Goal: Communication & Community: Ask a question

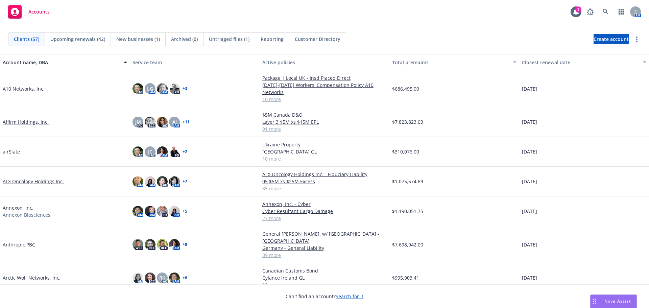
click at [229, 38] on span "Untriaged files (1)" at bounding box center [229, 39] width 41 height 7
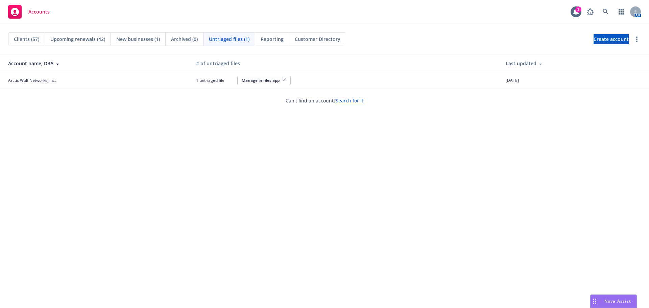
click at [136, 40] on span "New businesses (1)" at bounding box center [138, 39] width 44 height 7
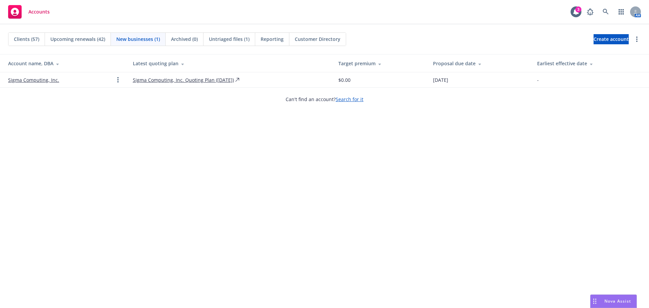
click at [32, 40] on span "Clients (57)" at bounding box center [26, 39] width 25 height 7
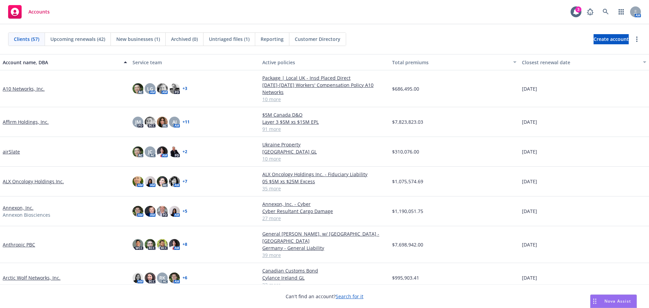
click at [16, 12] on icon at bounding box center [15, 12] width 8 height 8
click at [41, 13] on span "Accounts" at bounding box center [38, 11] width 21 height 5
click at [624, 12] on icon "button" at bounding box center [621, 11] width 5 height 5
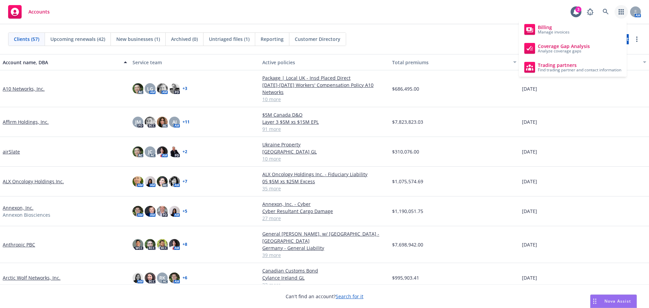
click at [470, 16] on div "Accounts 3 AM" at bounding box center [324, 12] width 649 height 24
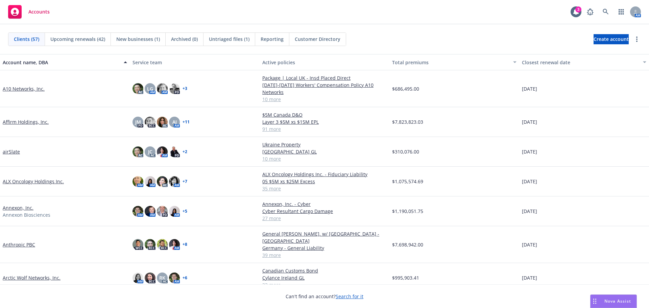
click at [277, 37] on span "Reporting" at bounding box center [272, 39] width 23 height 7
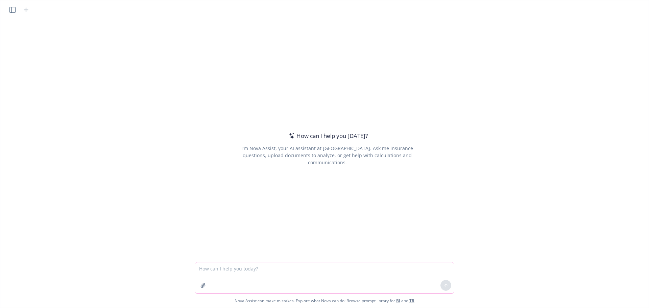
click at [289, 274] on textarea at bounding box center [324, 277] width 259 height 31
paste textarea "I am a directors and officers liability insurance broker, can you please provid…"
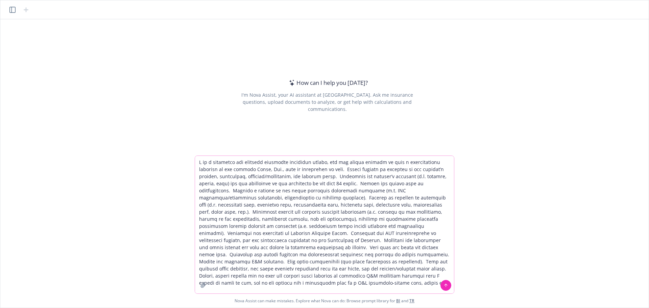
drag, startPoint x: 235, startPoint y: 169, endPoint x: 261, endPoint y: 170, distance: 26.7
click at [261, 170] on textarea at bounding box center [324, 225] width 259 height 138
paste textarea "Centrus Energy Corp"
type textarea "I am a directors and officers liability insurance broker, can you please provid…"
click at [447, 286] on icon at bounding box center [446, 285] width 5 height 5
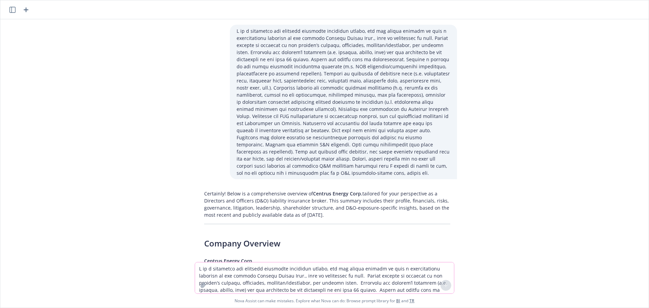
drag, startPoint x: 409, startPoint y: 207, endPoint x: 327, endPoint y: 212, distance: 82.3
click at [327, 212] on p "Certainly! Below is a comprehensive overview of Centrus Energy Corp. tailored f…" at bounding box center [327, 204] width 246 height 28
copy p "based on the most recent and publicly available data as of June 2024."
click at [353, 266] on textarea at bounding box center [324, 277] width 259 height 31
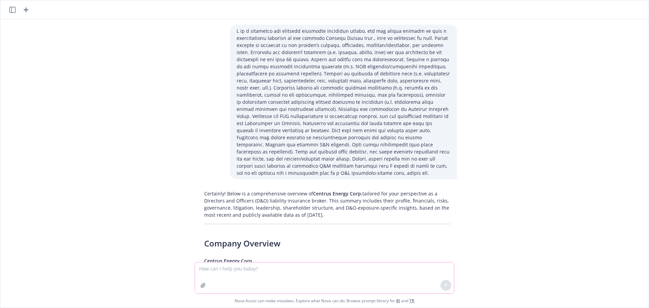
paste textarea "I am a directors and officers liability insurance broker, can you please provid…"
type textarea "I am a directors and officers liability insurance broker, can you please provid…"
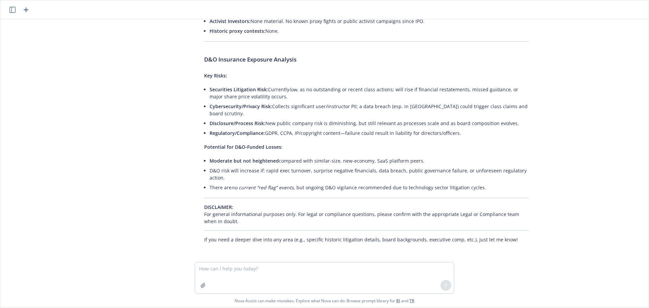
scroll to position [3593, 0]
click at [308, 271] on textarea at bounding box center [324, 277] width 259 height 31
type textarea "Show me data more recent than June 2024"
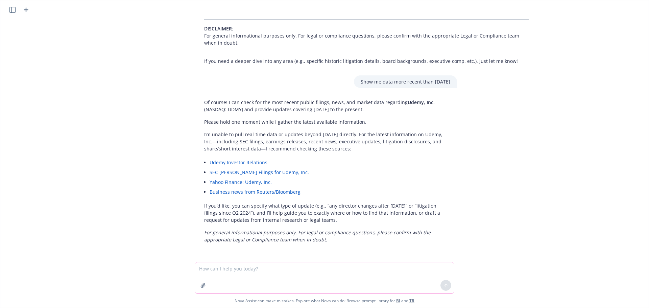
scroll to position [3772, 0]
drag, startPoint x: 202, startPoint y: 134, endPoint x: 357, endPoint y: 137, distance: 155.6
click at [357, 137] on p "I’m unable to pull real-time data or updates beyond June 2024 directly. For the…" at bounding box center [327, 141] width 246 height 21
copy p "I’m unable to pull real-time data or updates beyond June 2024 directly."
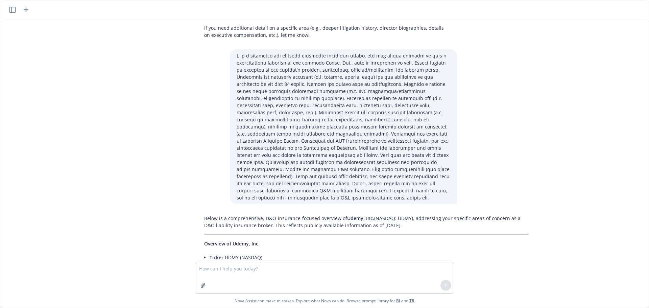
scroll to position [1923, 0]
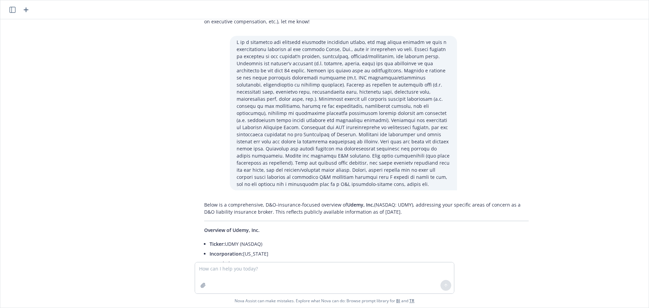
click at [251, 185] on p at bounding box center [344, 113] width 214 height 149
click at [222, 272] on textarea at bounding box center [324, 277] width 259 height 31
paste textarea "I am a directors and officers liability insurance broker, can you please provid…"
type textarea "I am a directors and officers liability insurance broker, can you please provid…"
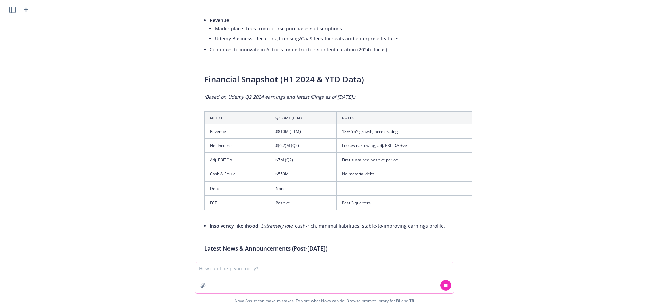
scroll to position [4365, 0]
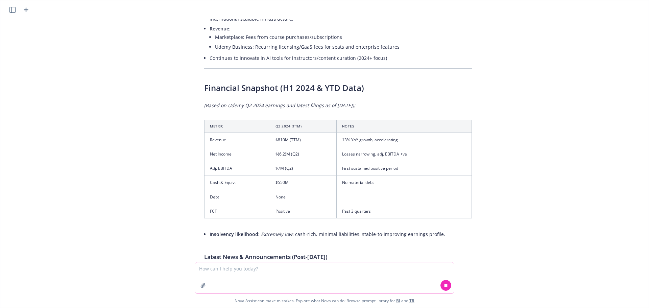
click at [292, 267] on textarea at bounding box center [324, 277] width 259 height 31
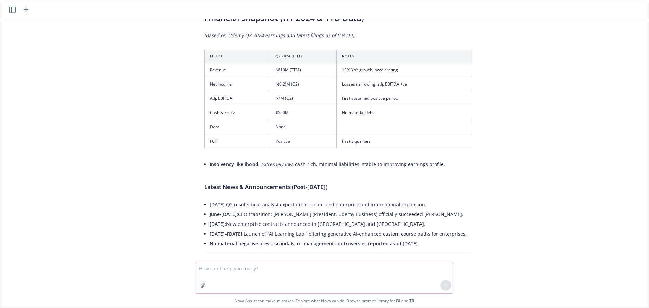
paste textarea "I am a directors and officers liability insurance broker, can you please provid…"
type textarea "I am a directors and officers liability insurance broker, can you please provid…"
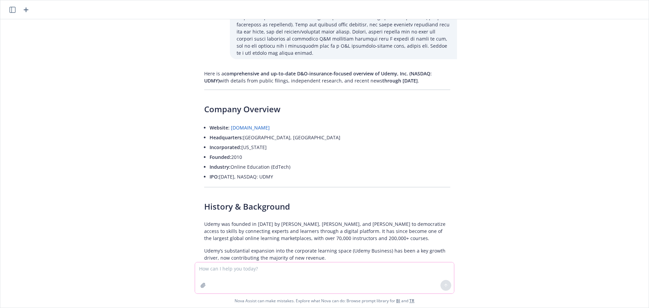
scroll to position [5860, 0]
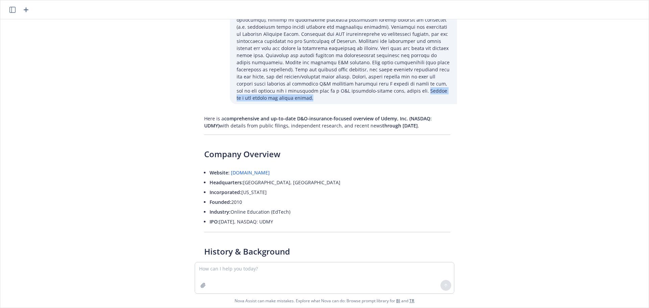
drag, startPoint x: 338, startPoint y: 157, endPoint x: 247, endPoint y: 159, distance: 91.0
click at [247, 104] on div at bounding box center [343, 24] width 227 height 162
copy p "Please do a web search for latest events."
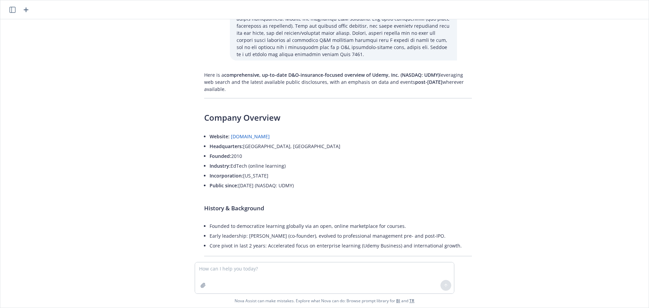
scroll to position [4011, 0]
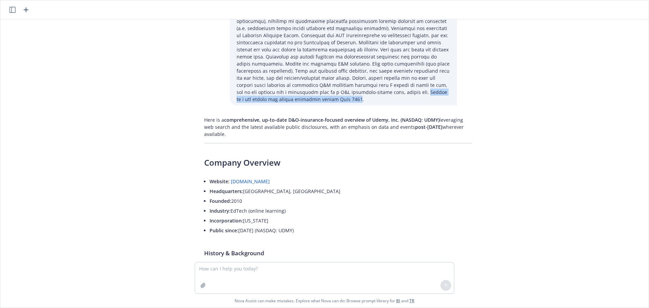
drag, startPoint x: 247, startPoint y: 163, endPoint x: 383, endPoint y: 167, distance: 137.0
click at [383, 103] on p at bounding box center [344, 25] width 214 height 156
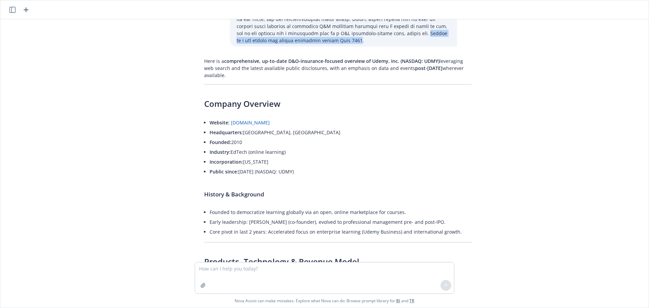
scroll to position [4056, 0]
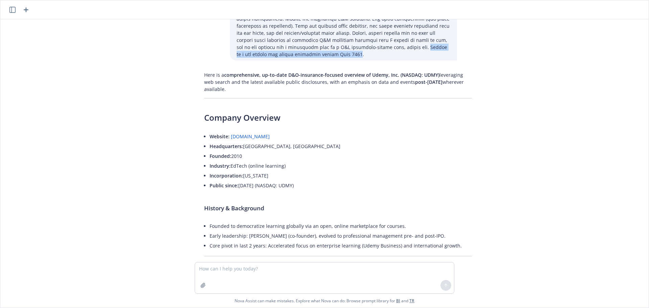
copy p "Please do a web search for events occurring beyond June 2024"
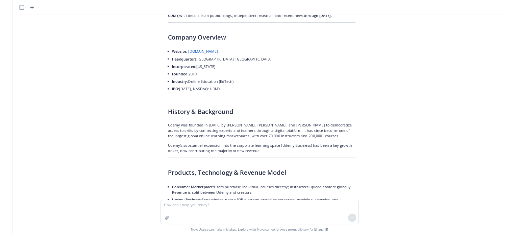
scroll to position [5950, 0]
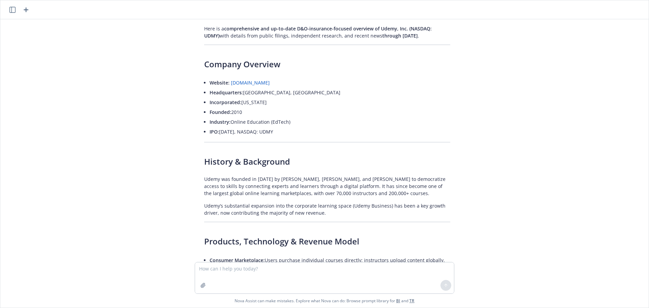
click at [356, 70] on h3 "Company Overview" at bounding box center [327, 63] width 246 height 11
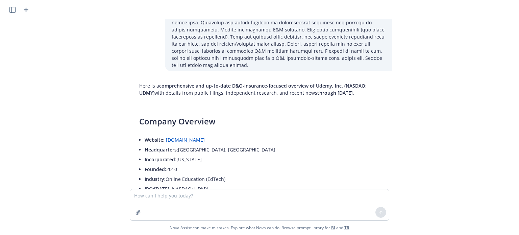
scroll to position [5922, 0]
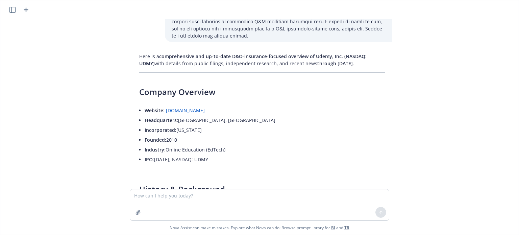
drag, startPoint x: 285, startPoint y: 111, endPoint x: 334, endPoint y: 113, distance: 49.1
click at [334, 67] on p "Here is a comprehensive and up-to-date D&O-insurance-focused overview of Udemy,…" at bounding box center [262, 60] width 246 height 14
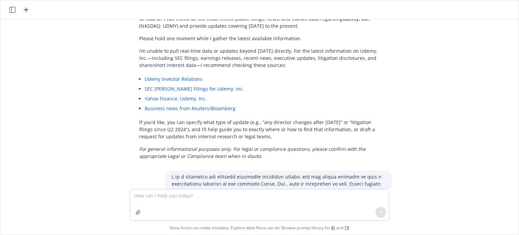
scroll to position [3787, 0]
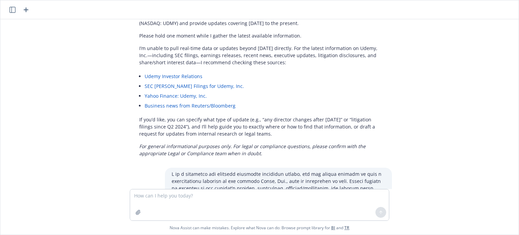
drag, startPoint x: 299, startPoint y: 65, endPoint x: 380, endPoint y: 62, distance: 81.5
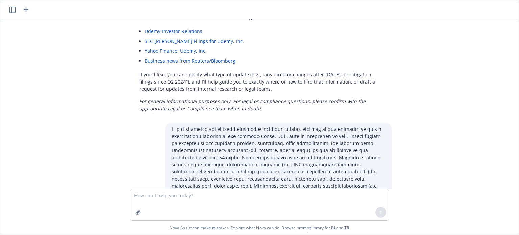
drag, startPoint x: 208, startPoint y: 45, endPoint x: 266, endPoint y: 43, distance: 57.8
click at [289, 21] on p "I’m unable to pull real-time data or updates beyond June 2024 directly. For the…" at bounding box center [262, 10] width 246 height 21
click at [313, 56] on li "Yahoo Finance: Udemy, Inc." at bounding box center [265, 51] width 241 height 10
click at [199, 197] on textarea at bounding box center [259, 204] width 259 height 31
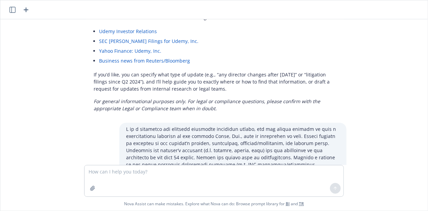
click at [27, 9] on icon "button" at bounding box center [26, 9] width 5 height 5
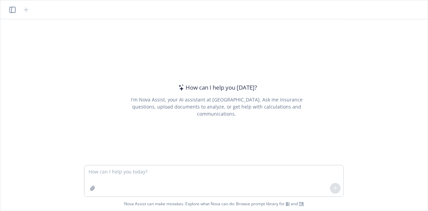
click at [191, 170] on textarea at bounding box center [214, 180] width 259 height 31
type textarea "I am a directors and officers liability insurance broker, can you please provid…"
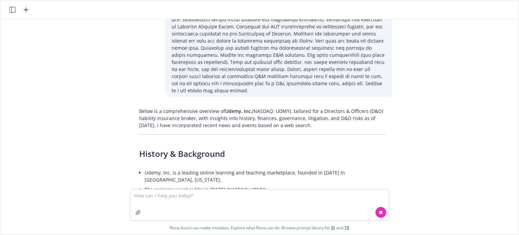
scroll to position [90, 0]
drag, startPoint x: 185, startPoint y: 86, endPoint x: 182, endPoint y: 81, distance: 6.4
click at [184, 85] on p at bounding box center [279, 15] width 214 height 156
drag, startPoint x: 181, startPoint y: 81, endPoint x: 271, endPoint y: 81, distance: 89.6
click at [271, 81] on p at bounding box center [279, 15] width 214 height 156
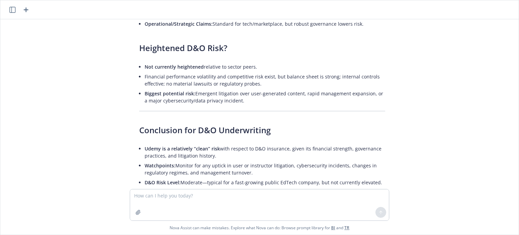
scroll to position [1532, 0]
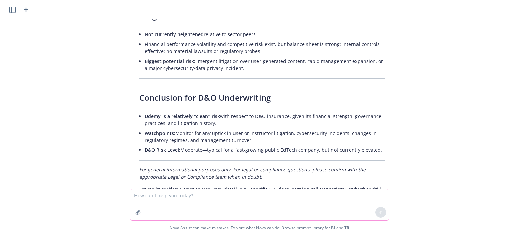
click at [211, 200] on textarea at bounding box center [259, 204] width 259 height 31
type textarea "what about responsive data from 2025?"
click at [383, 214] on icon at bounding box center [381, 212] width 5 height 5
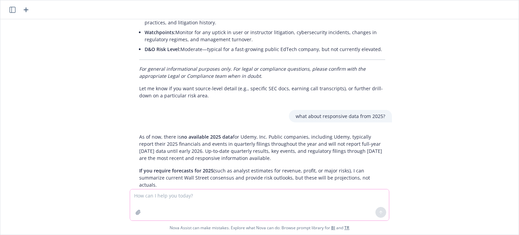
scroll to position [1678, 0]
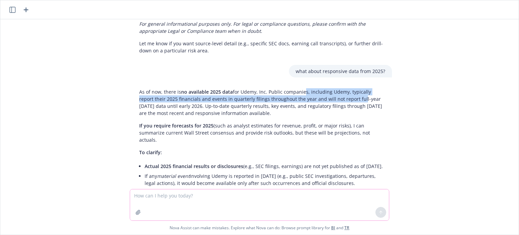
drag, startPoint x: 300, startPoint y: 61, endPoint x: 341, endPoint y: 70, distance: 41.6
click at [341, 88] on p "As of now, there is no available 2025 data for Udemy, Inc. Public companies, in…" at bounding box center [262, 102] width 246 height 28
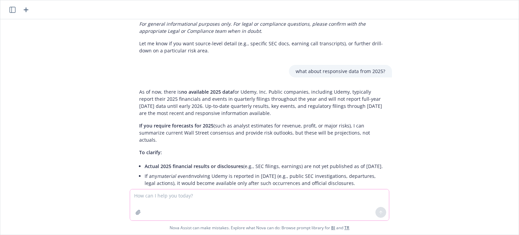
click at [342, 88] on p "As of now, there is no available 2025 data for Udemy, Inc. Public companies, in…" at bounding box center [262, 102] width 246 height 28
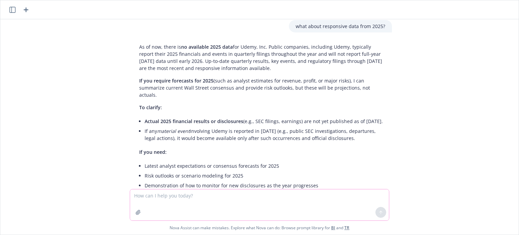
scroll to position [1739, 0]
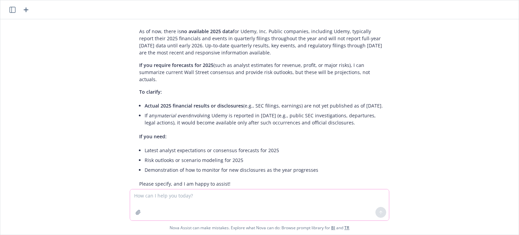
click at [249, 195] on textarea at bounding box center [259, 204] width 259 height 31
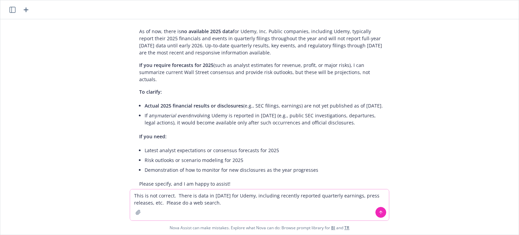
type textarea "This is not correct. There is data in 2025 for Udemy, including recently report…"
click at [381, 211] on icon at bounding box center [381, 212] width 5 height 5
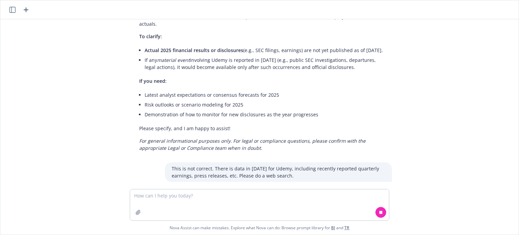
scroll to position [1840, 0]
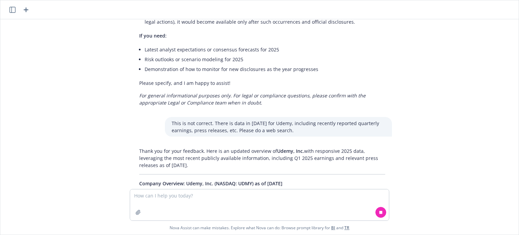
drag, startPoint x: 191, startPoint y: 128, endPoint x: 166, endPoint y: 128, distance: 25.4
click at [166, 147] on p "Thank you for your feedback. Here is an updated overview of Udemy, Inc. with re…" at bounding box center [262, 157] width 246 height 21
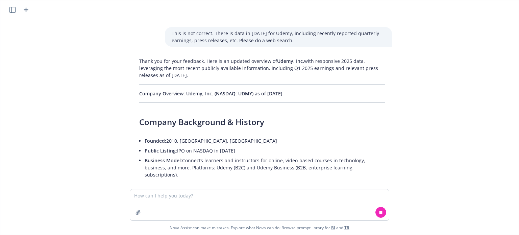
scroll to position [1975, 0]
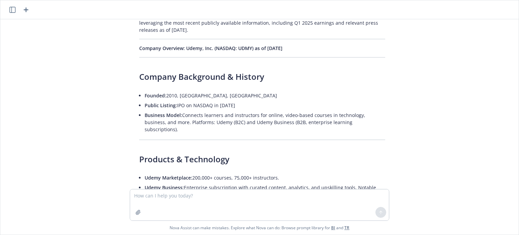
click at [446, 44] on div "Below is a comprehensive overview of Udemy, Inc. (NASDAQ: UDMY), tailored for a…" at bounding box center [259, 104] width 513 height 170
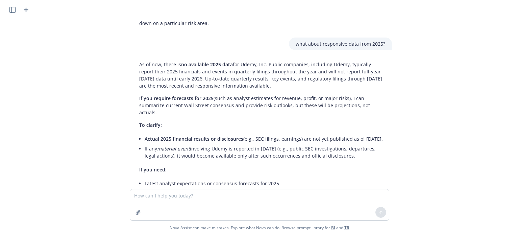
scroll to position [1704, 0]
